Goal: Transaction & Acquisition: Purchase product/service

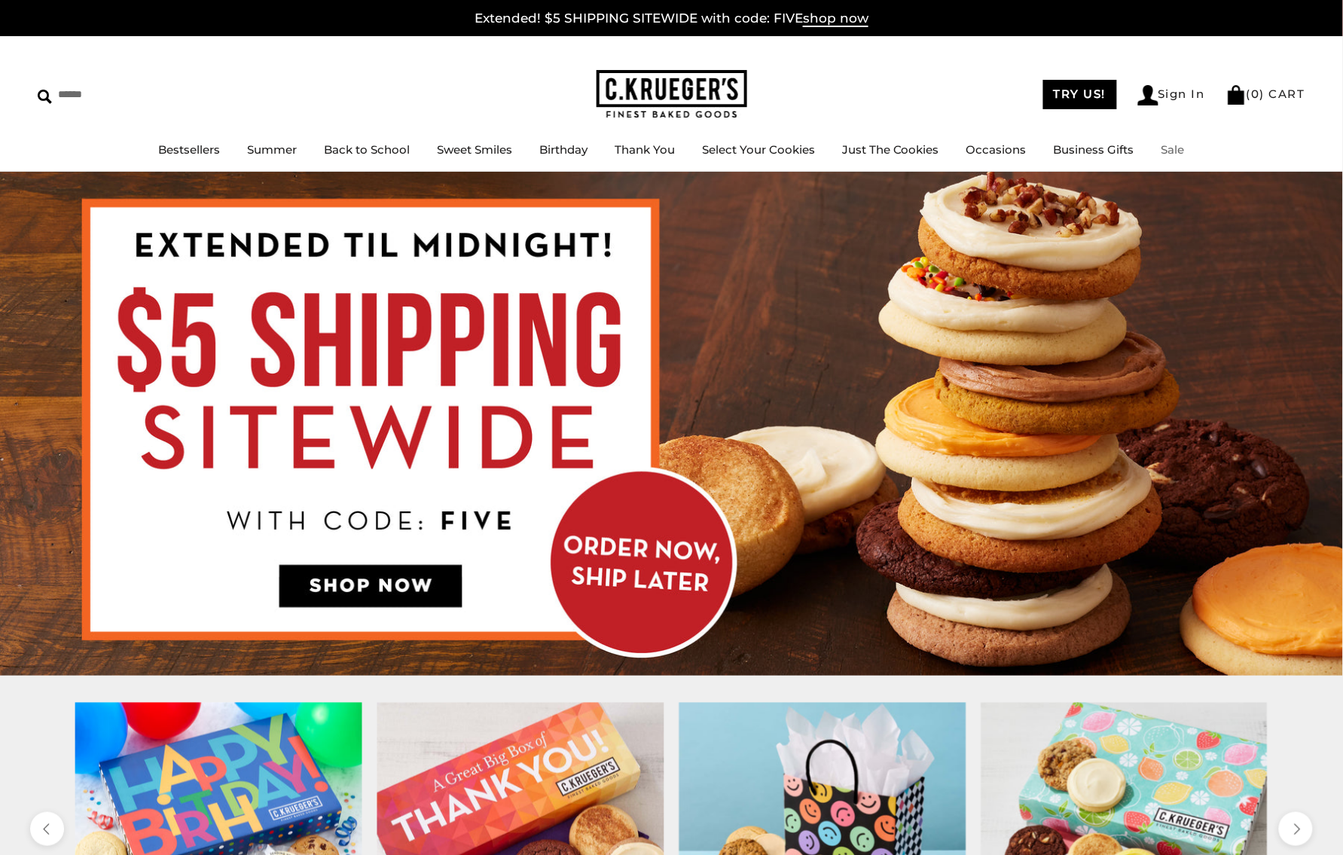
click at [1185, 151] on link "Sale" at bounding box center [1172, 149] width 23 height 14
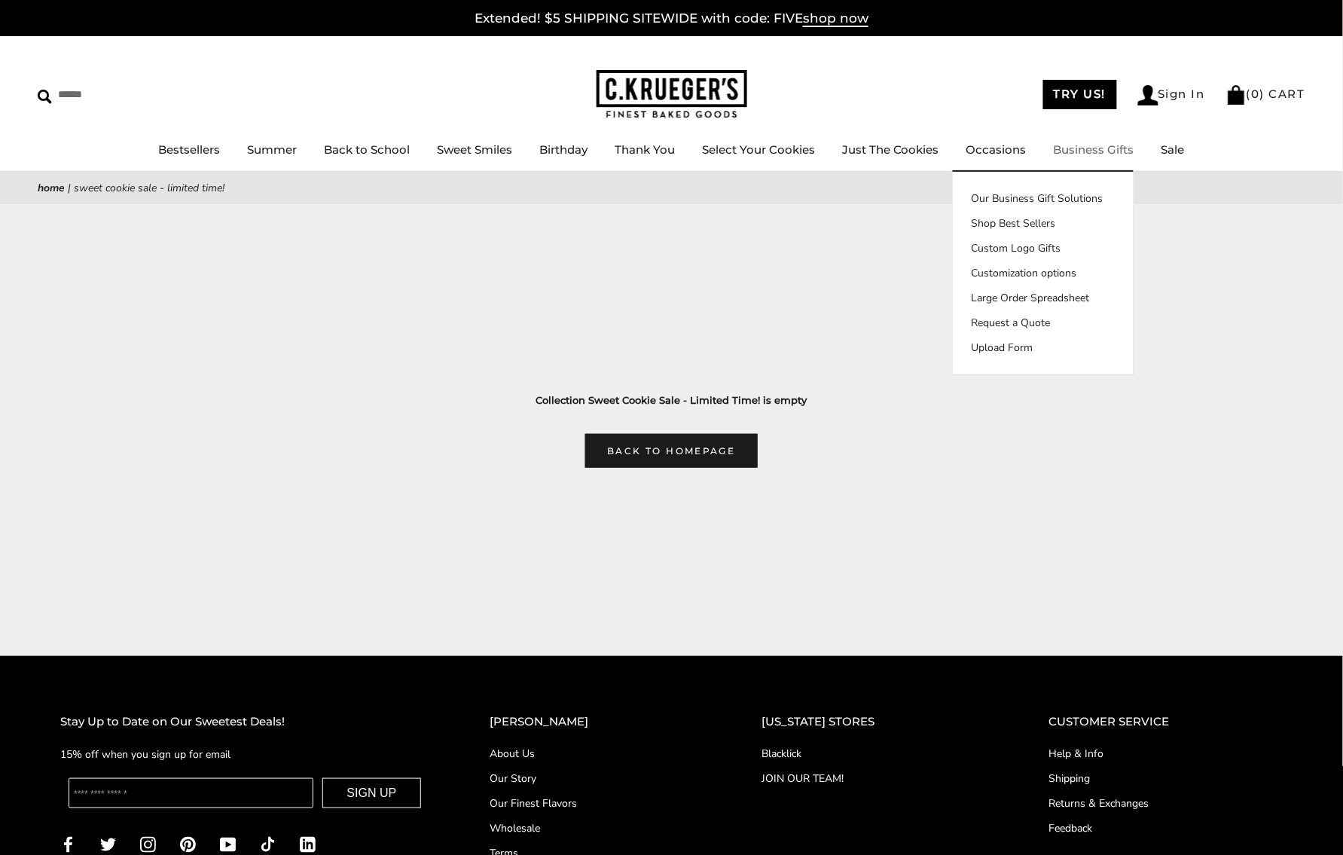
click at [1107, 156] on link "Business Gifts" at bounding box center [1094, 149] width 81 height 14
